Goal: Task Accomplishment & Management: Manage account settings

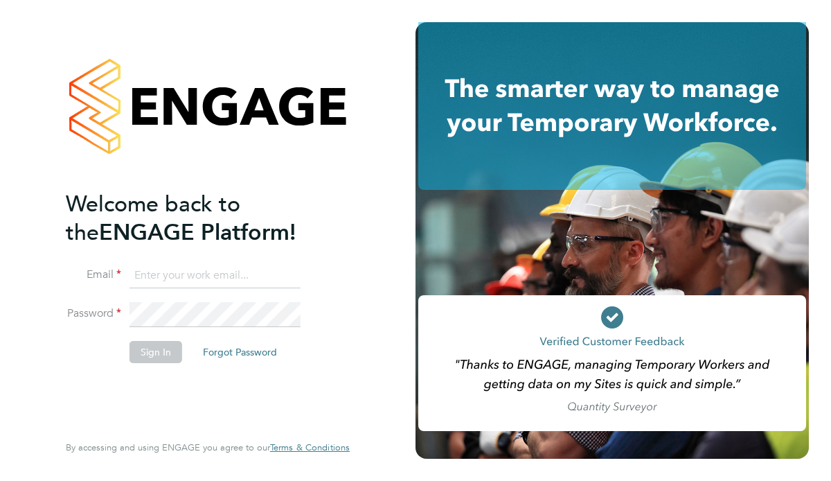
type input "ben.smith@brightonandhovealbion.com"
click at [160, 352] on button "Sign In" at bounding box center [156, 352] width 53 height 22
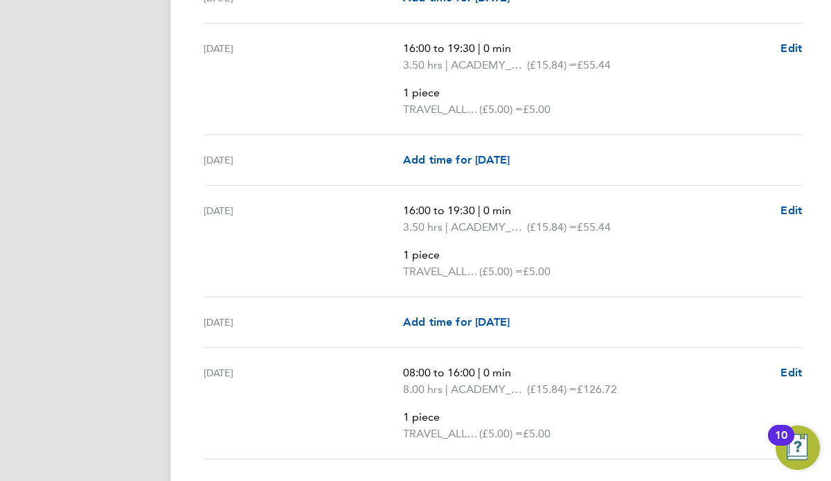
scroll to position [2690, 0]
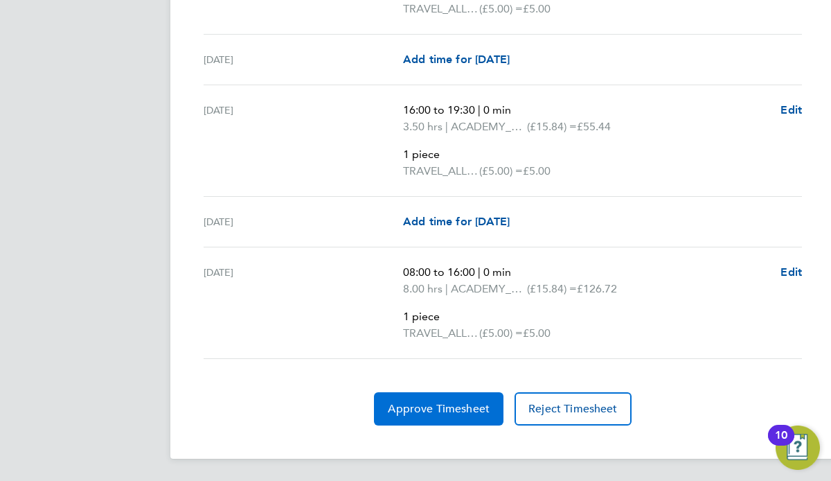
click at [442, 404] on span "Approve Timesheet" at bounding box center [439, 409] width 102 height 14
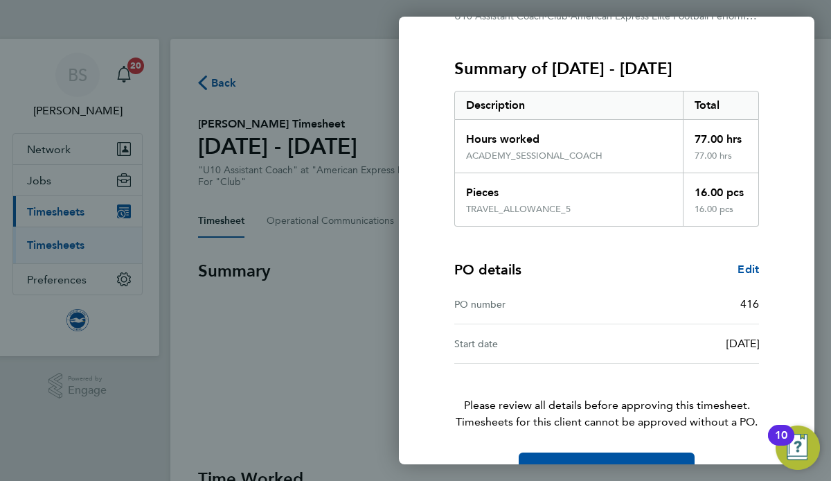
scroll to position [197, 0]
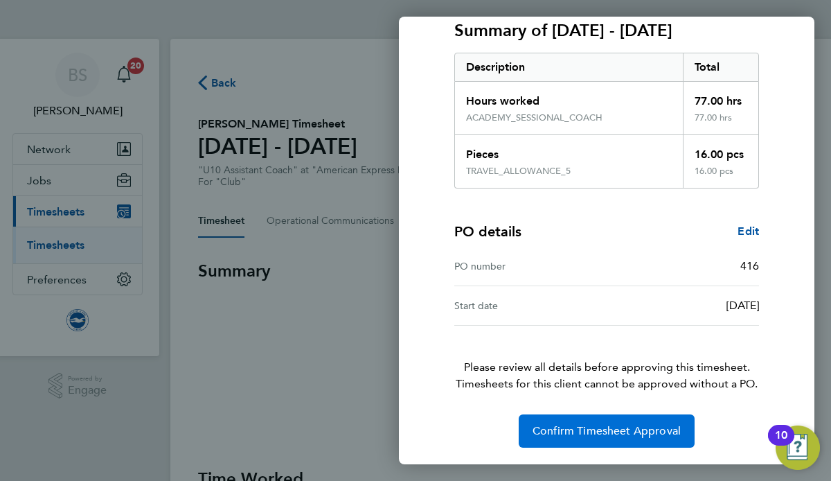
click at [569, 434] on span "Confirm Timesheet Approval" at bounding box center [607, 431] width 148 height 14
